Goal: Check status: Check status

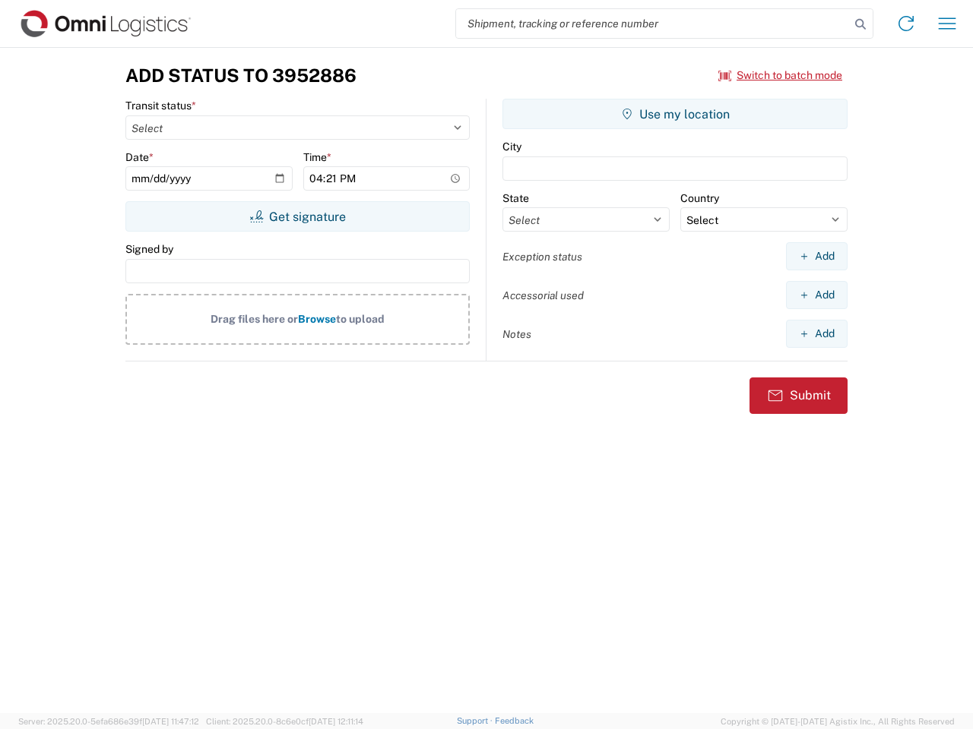
click at [653, 24] on input "search" at bounding box center [653, 23] width 394 height 29
click at [860, 24] on icon at bounding box center [859, 24] width 21 height 21
click at [906, 24] on icon at bounding box center [906, 23] width 24 height 24
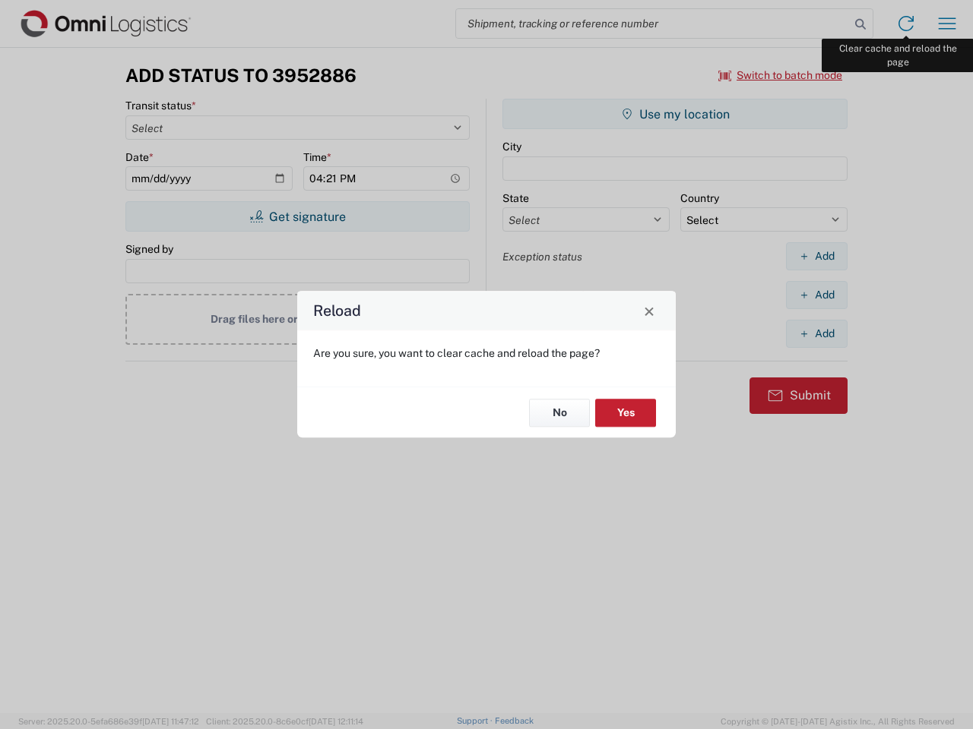
click at [947, 24] on div "Reload Are you sure, you want to clear cache and reload the page? No Yes" at bounding box center [486, 364] width 973 height 729
click at [780, 75] on div "Reload Are you sure, you want to clear cache and reload the page? No Yes" at bounding box center [486, 364] width 973 height 729
click at [297, 217] on div "Reload Are you sure, you want to clear cache and reload the page? No Yes" at bounding box center [486, 364] width 973 height 729
click at [675, 114] on div "Reload Are you sure, you want to clear cache and reload the page? No Yes" at bounding box center [486, 364] width 973 height 729
click at [816, 256] on div "Reload Are you sure, you want to clear cache and reload the page? No Yes" at bounding box center [486, 364] width 973 height 729
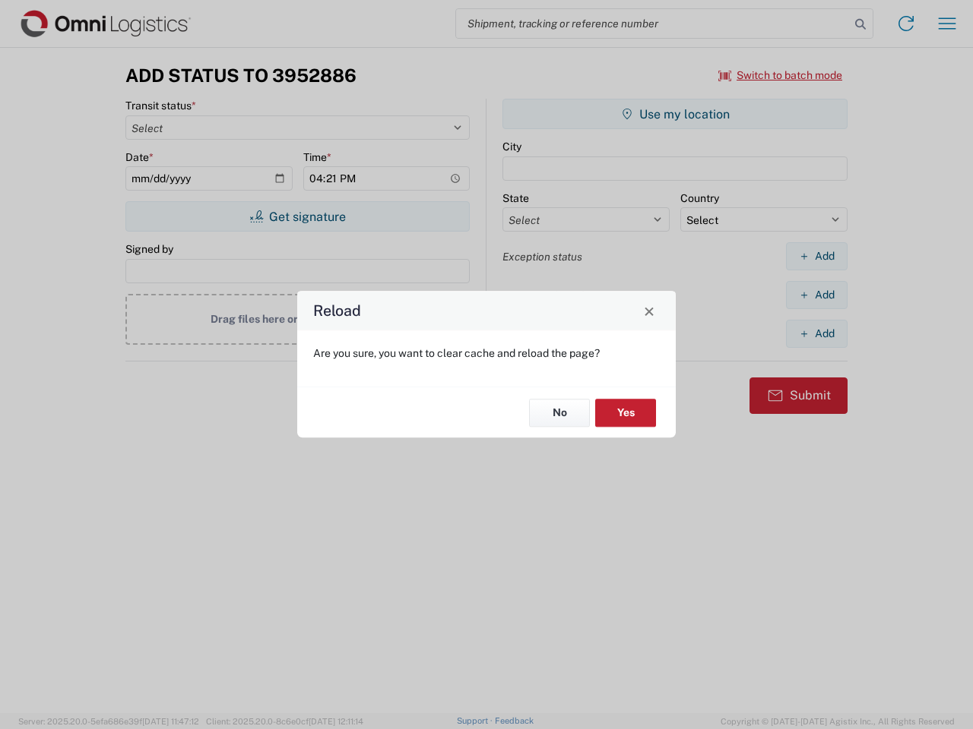
click at [816, 295] on div "Reload Are you sure, you want to clear cache and reload the page? No Yes" at bounding box center [486, 364] width 973 height 729
click at [816, 334] on div "Reload Are you sure, you want to clear cache and reload the page? No Yes" at bounding box center [486, 364] width 973 height 729
